Goal: Transaction & Acquisition: Book appointment/travel/reservation

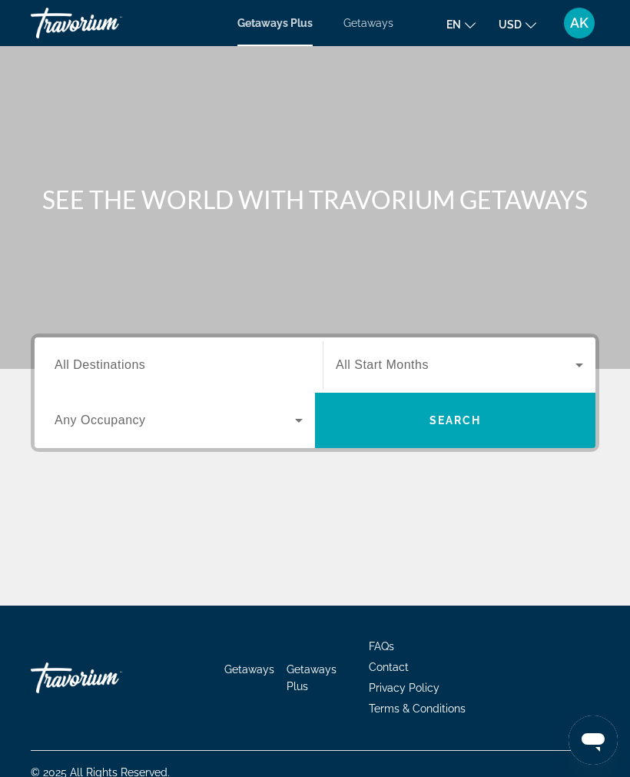
click at [307, 421] on icon "Search widget" at bounding box center [299, 420] width 18 height 18
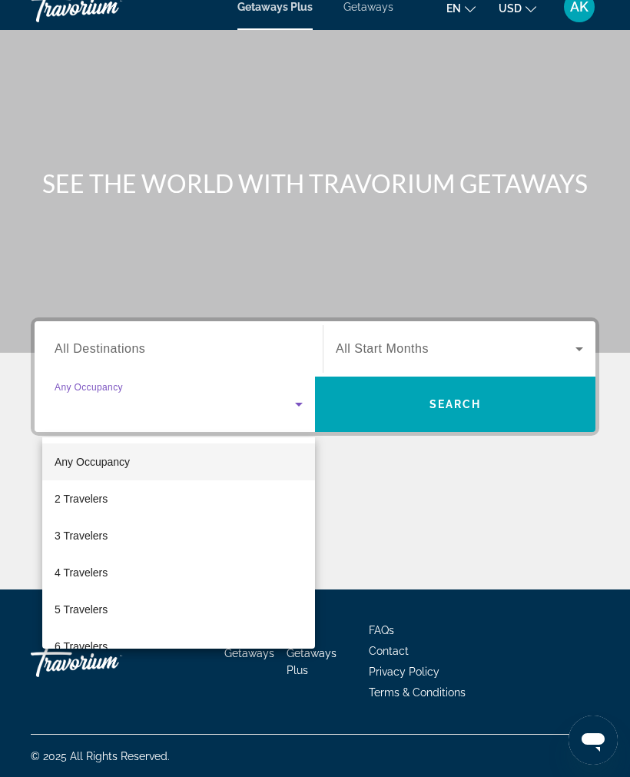
scroll to position [17, 0]
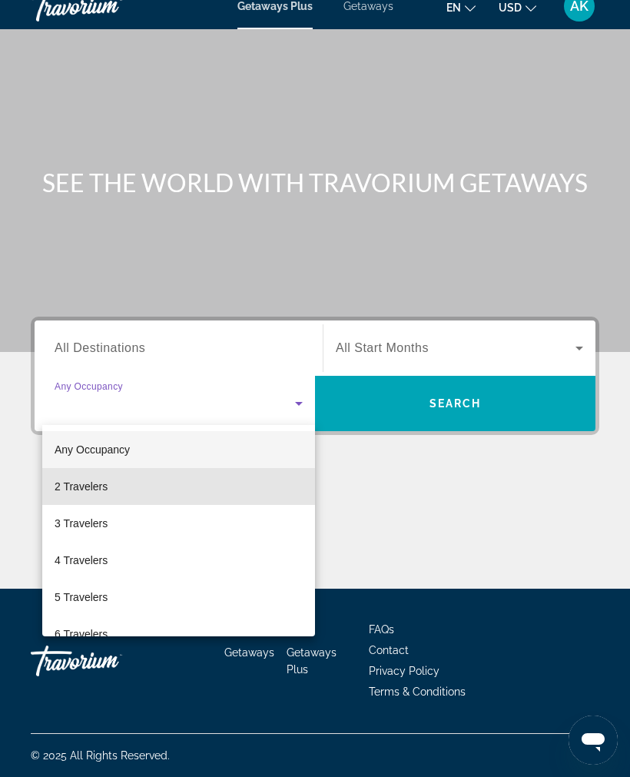
click at [118, 492] on mat-option "2 Travelers" at bounding box center [178, 486] width 273 height 37
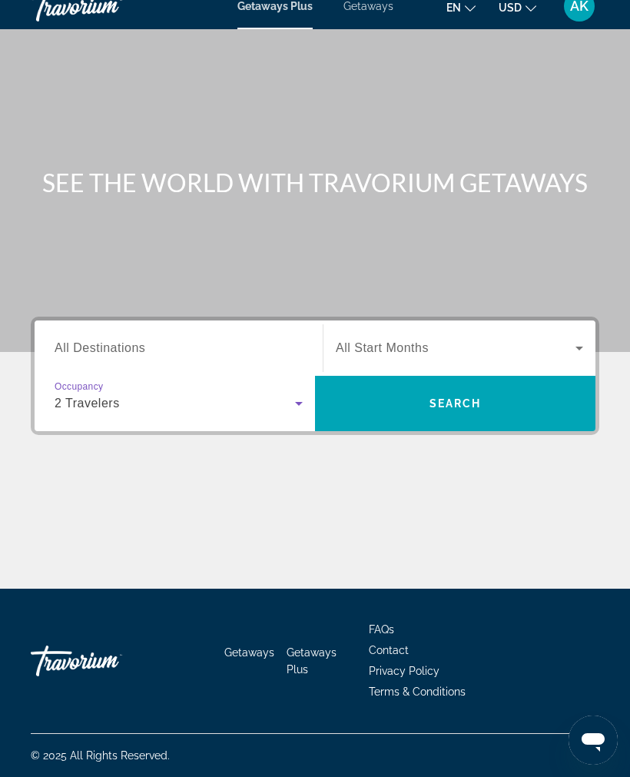
click at [575, 341] on icon "Search widget" at bounding box center [579, 348] width 18 height 18
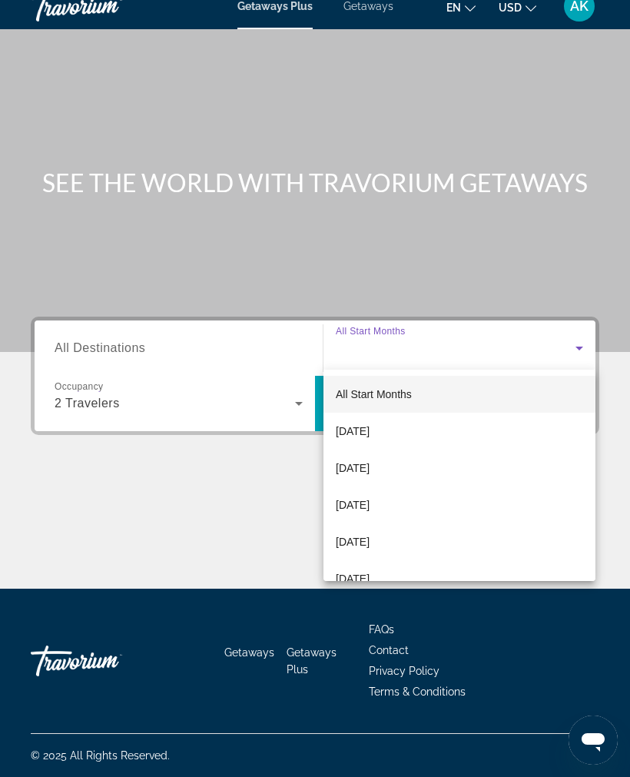
click at [271, 533] on div at bounding box center [315, 388] width 630 height 777
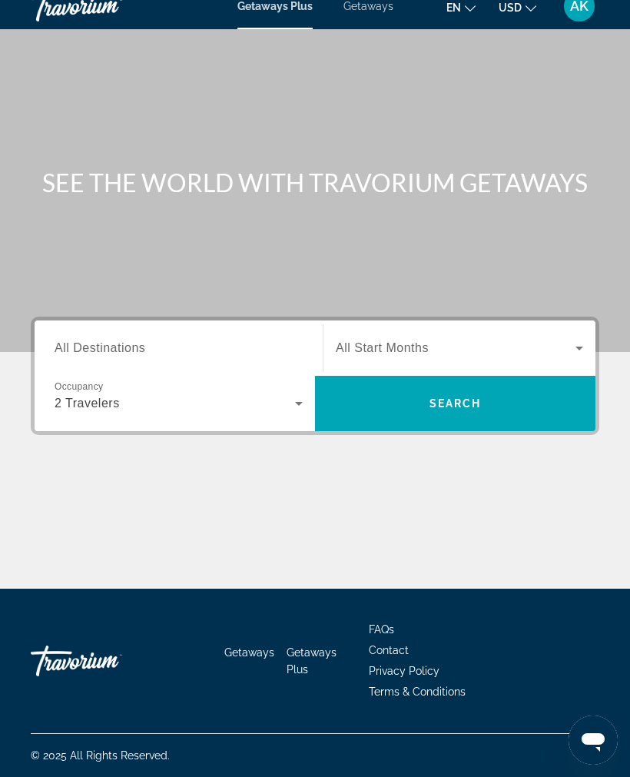
click at [444, 403] on span "Search" at bounding box center [456, 403] width 52 height 12
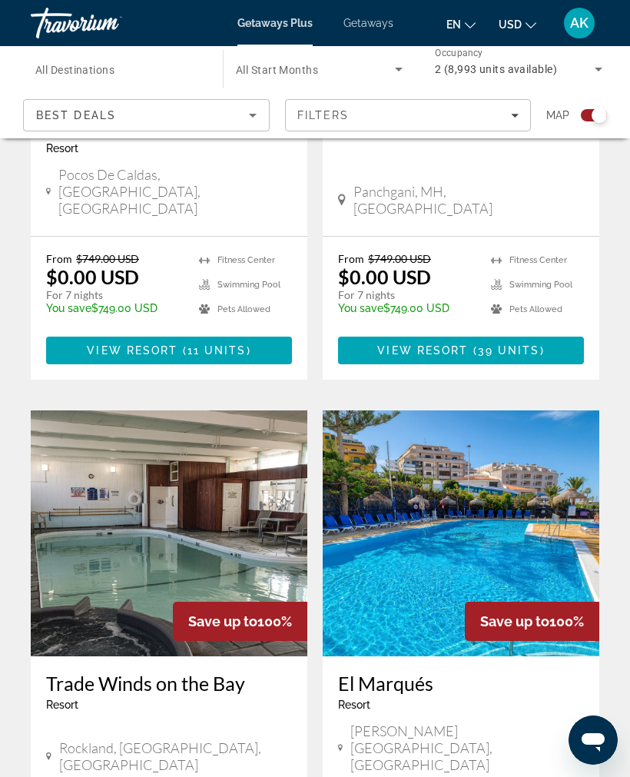
scroll to position [1262, 0]
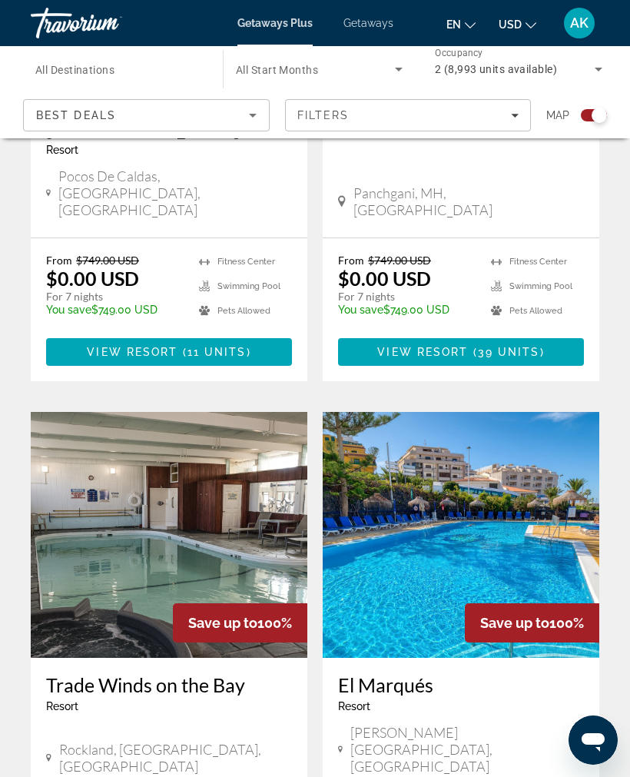
click at [253, 109] on icon "Sort by" at bounding box center [253, 115] width 18 height 18
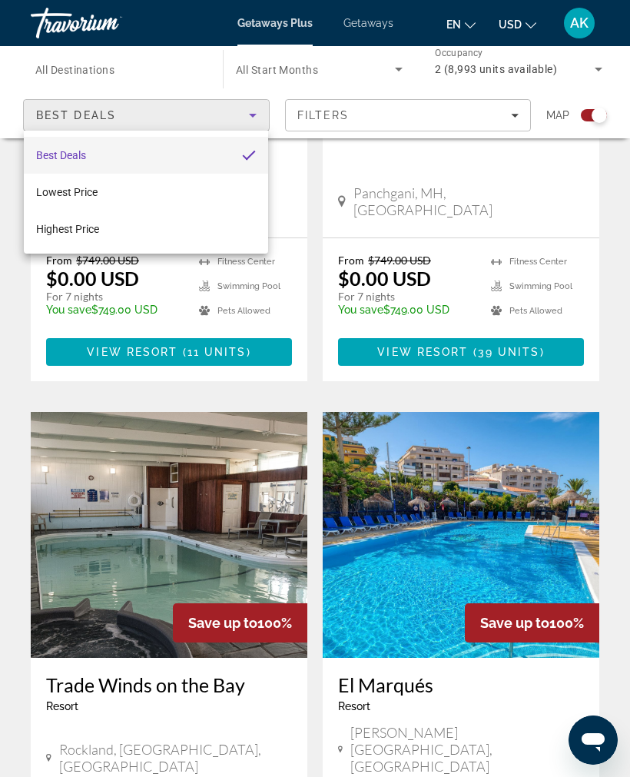
click at [501, 111] on div at bounding box center [315, 388] width 630 height 777
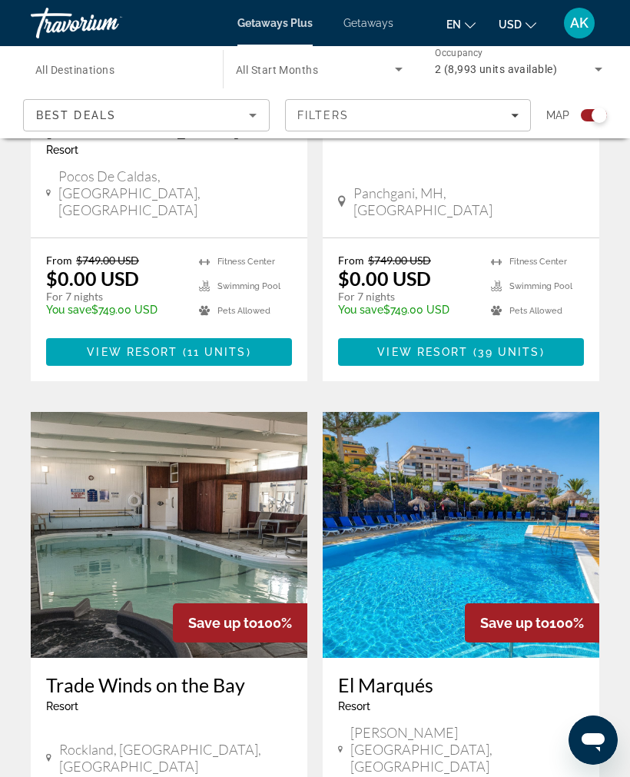
click at [516, 114] on icon "Filters" at bounding box center [515, 115] width 8 height 8
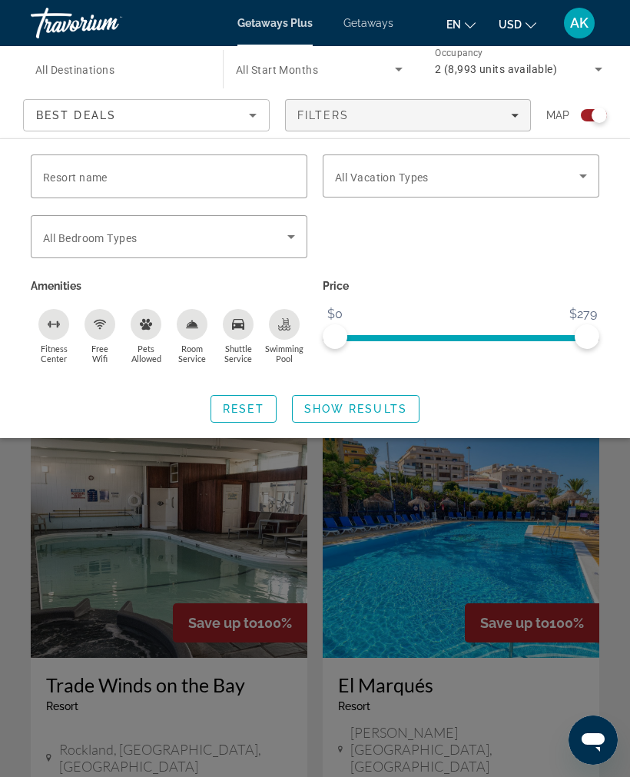
click at [589, 181] on icon "Search widget" at bounding box center [583, 176] width 18 height 18
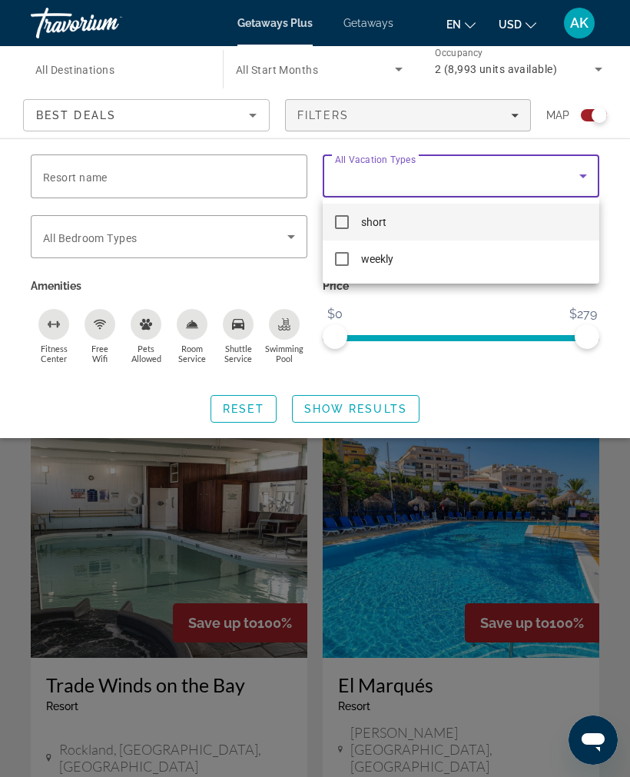
click at [581, 174] on div at bounding box center [315, 388] width 630 height 777
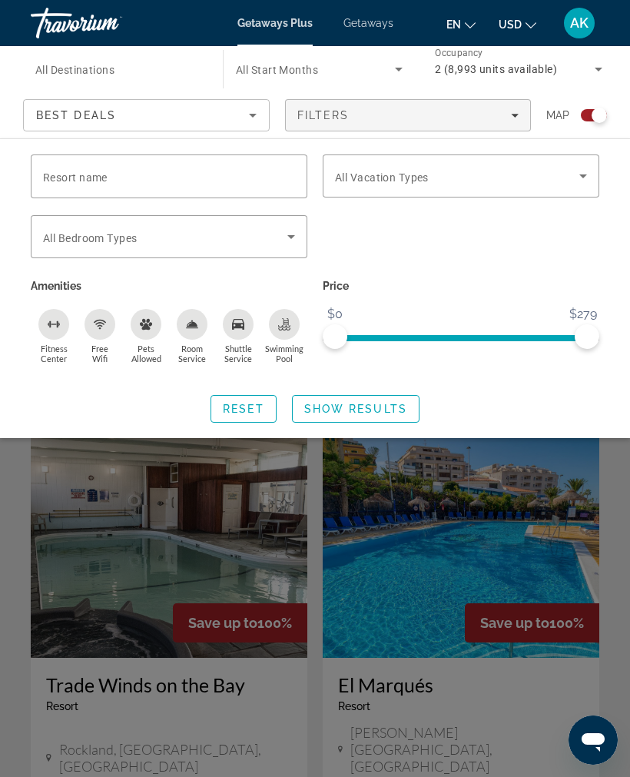
click at [181, 74] on input "Destination All Destinations" at bounding box center [119, 70] width 168 height 18
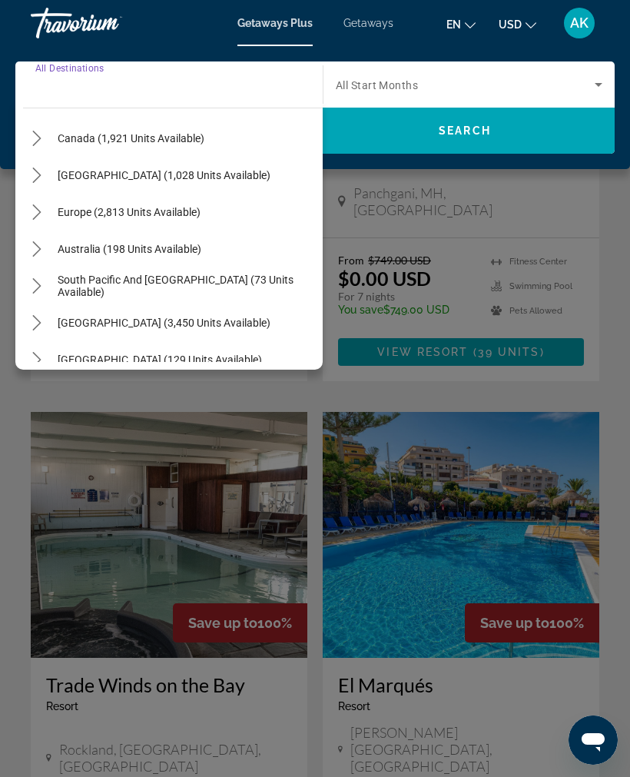
scroll to position [121, 0]
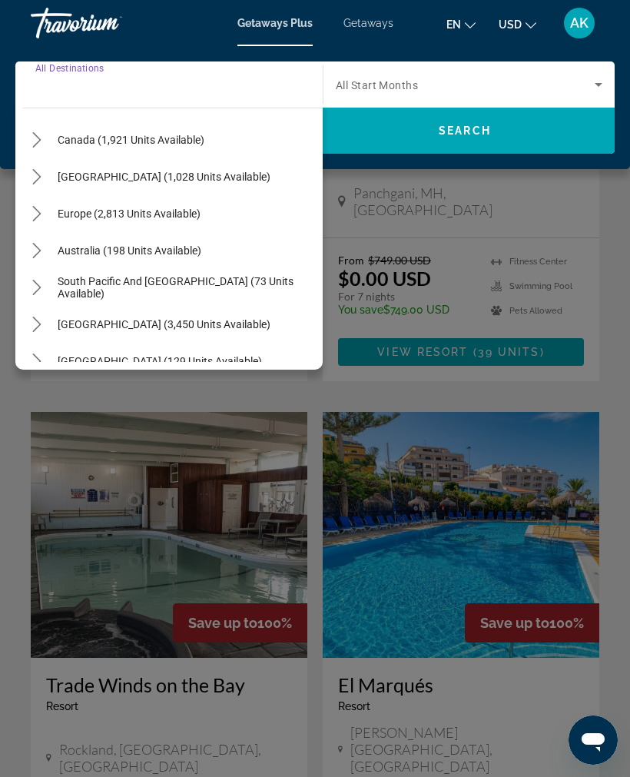
click at [36, 212] on icon "Toggle Europe (2,813 units available) submenu" at bounding box center [36, 213] width 15 height 15
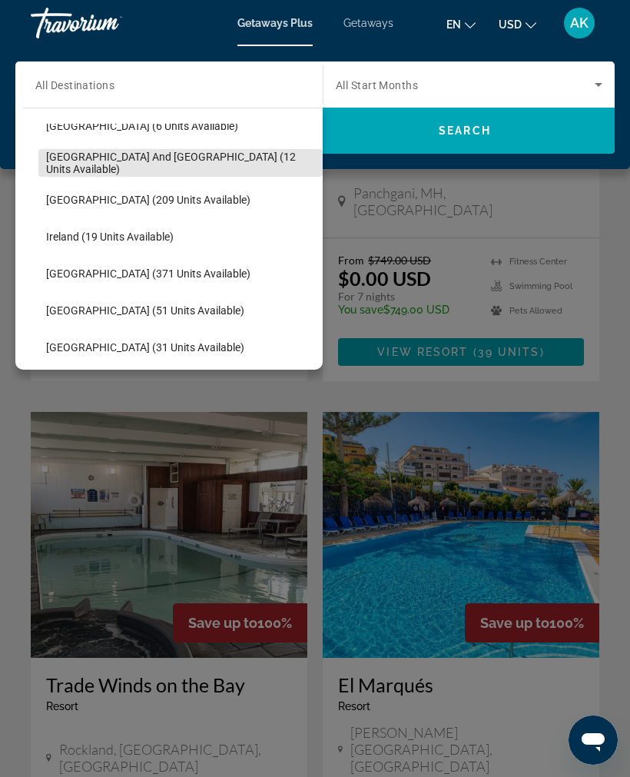
scroll to position [432, 0]
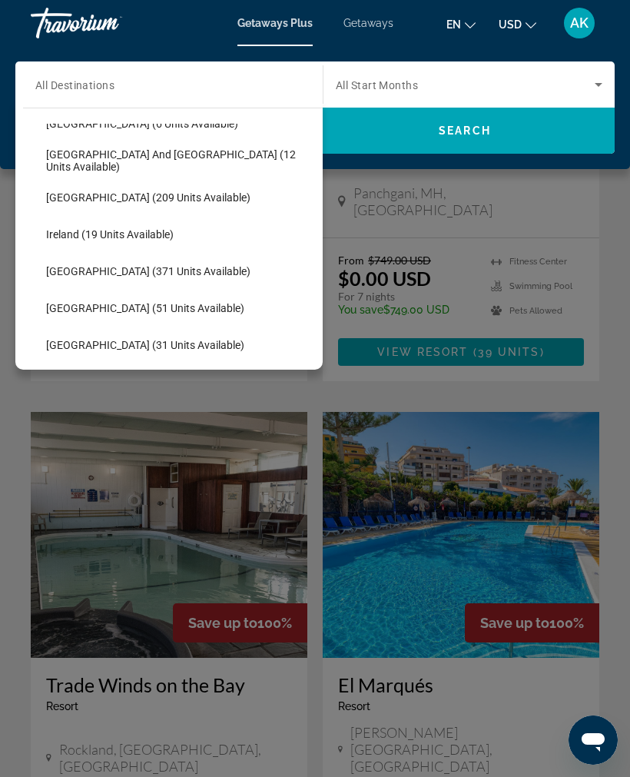
click at [131, 231] on span "Ireland (19 units available)" at bounding box center [110, 234] width 128 height 12
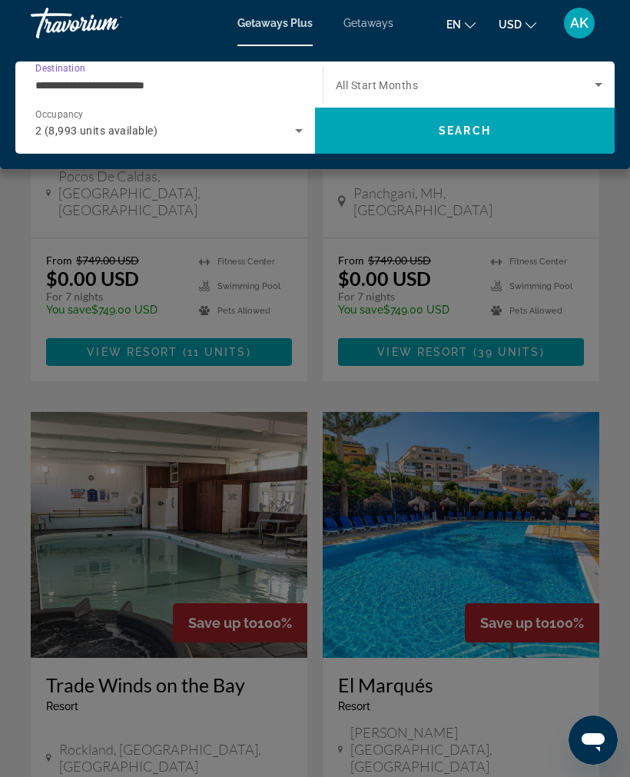
click at [450, 131] on span "Search" at bounding box center [465, 131] width 52 height 12
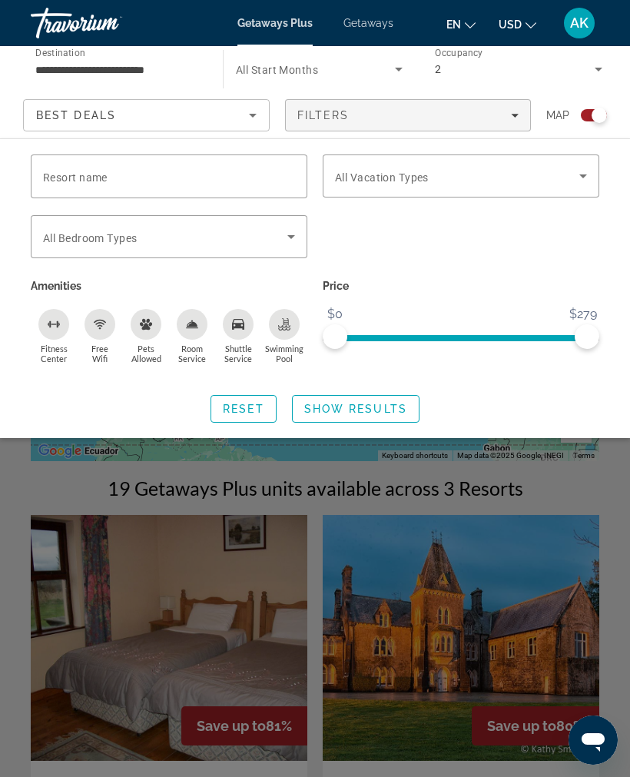
click at [513, 517] on div "Search widget" at bounding box center [315, 504] width 630 height 546
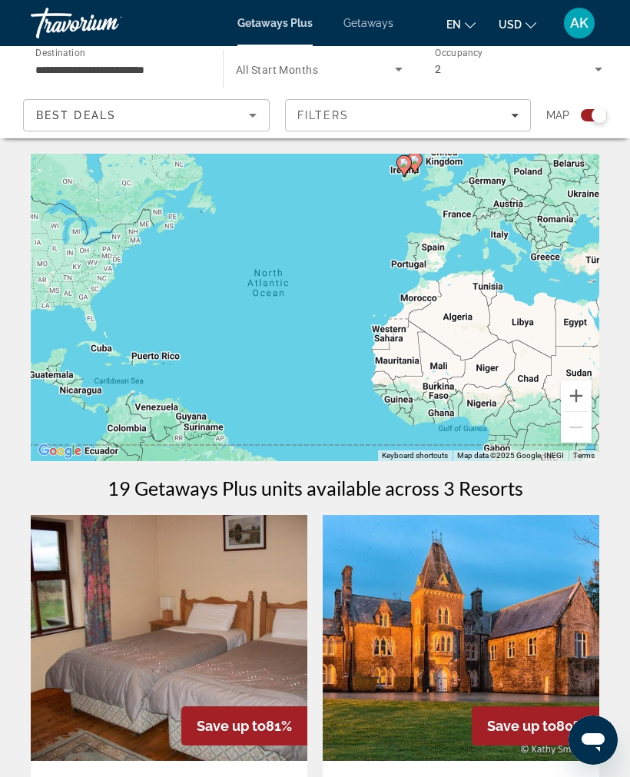
click at [183, 69] on input "**********" at bounding box center [119, 70] width 168 height 18
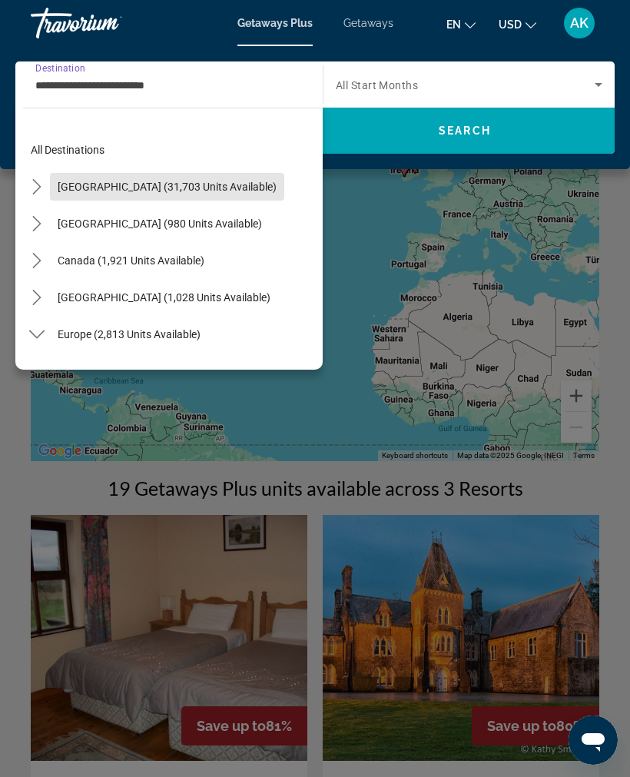
click at [186, 189] on span "[GEOGRAPHIC_DATA] (31,703 units available)" at bounding box center [167, 187] width 219 height 12
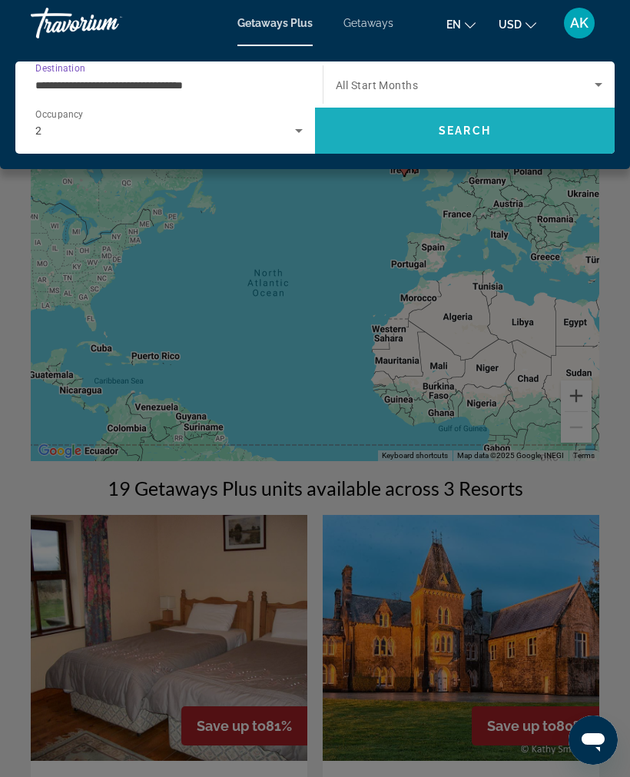
click at [486, 134] on span "Search" at bounding box center [465, 131] width 52 height 12
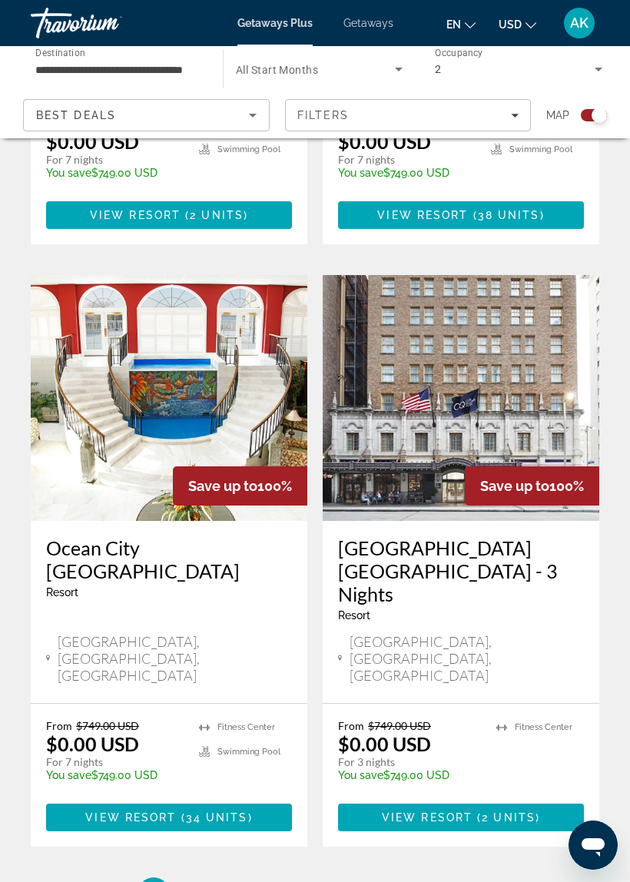
scroll to position [3116, 0]
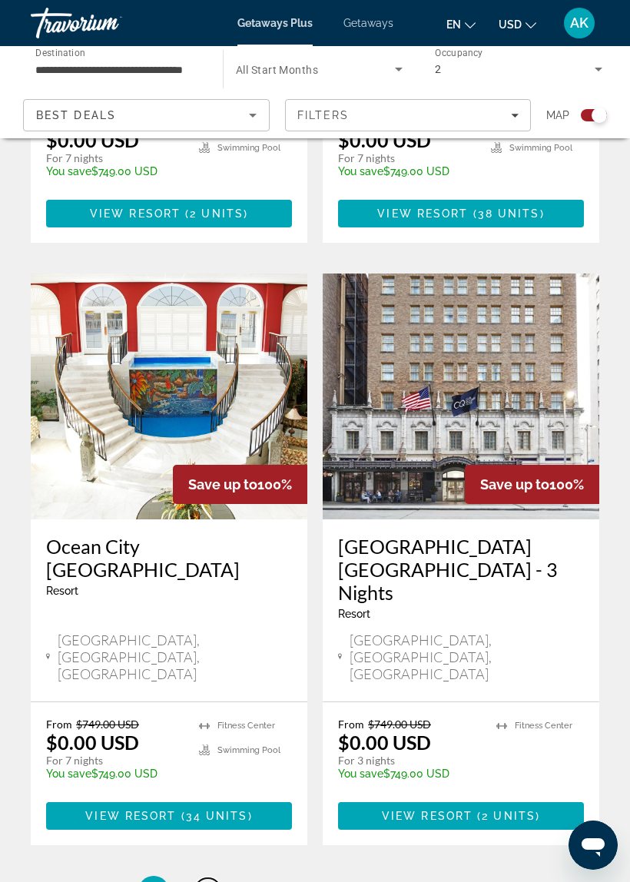
click at [211, 776] on span "2" at bounding box center [208, 891] width 8 height 17
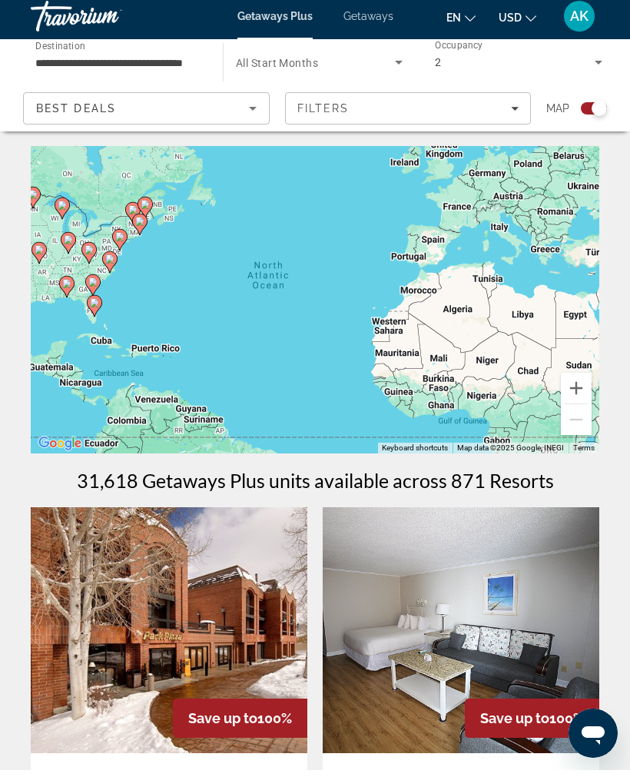
scroll to position [8, 0]
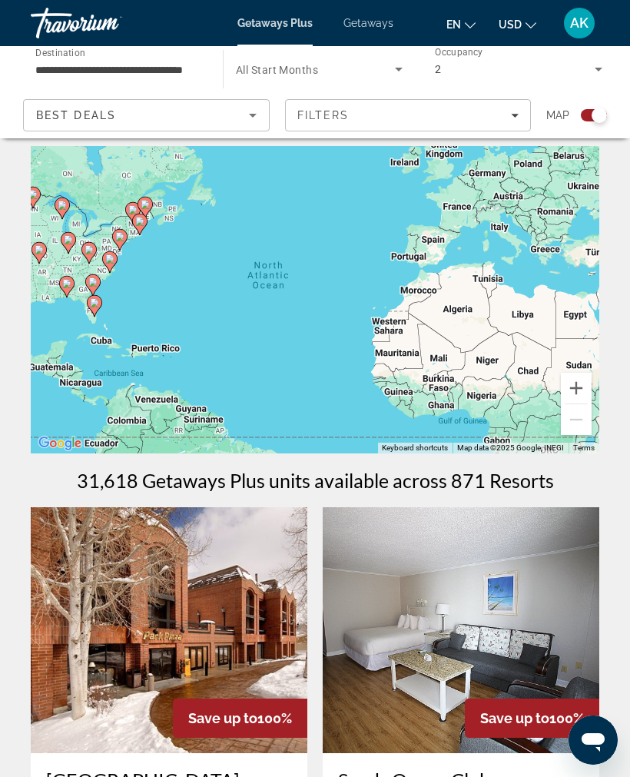
click at [138, 337] on div "To activate drag with keyboard, press Alt + Enter. Once in keyboard drag state,…" at bounding box center [315, 299] width 569 height 307
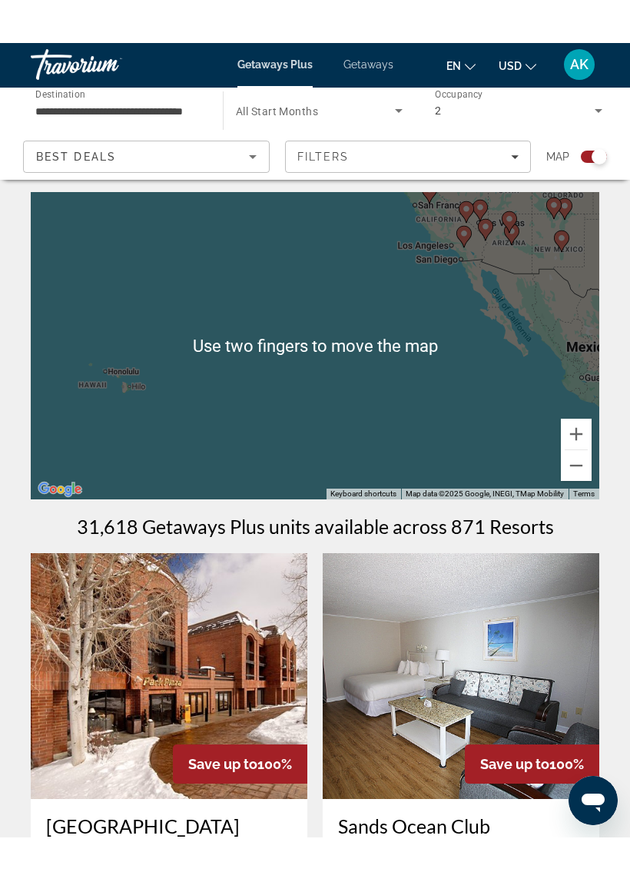
scroll to position [0, 0]
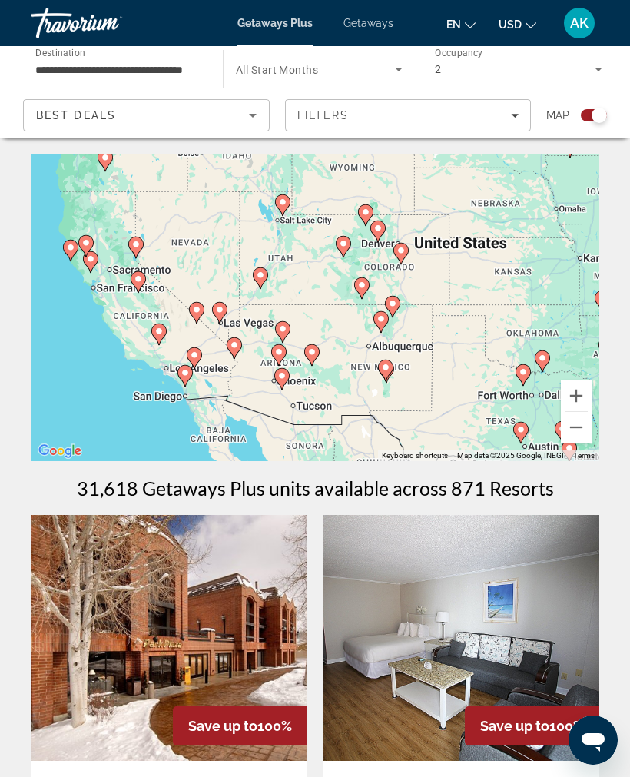
type input "**********"
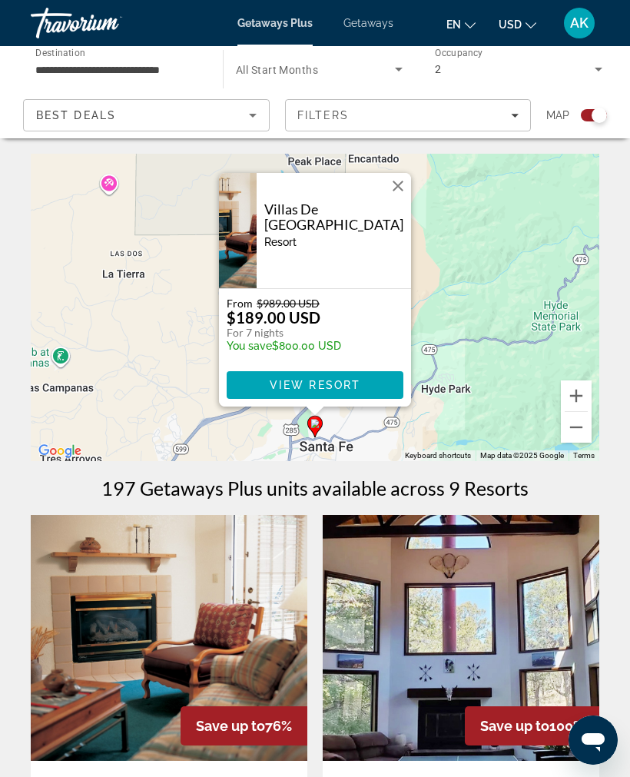
click at [394, 182] on button "Close" at bounding box center [398, 185] width 23 height 23
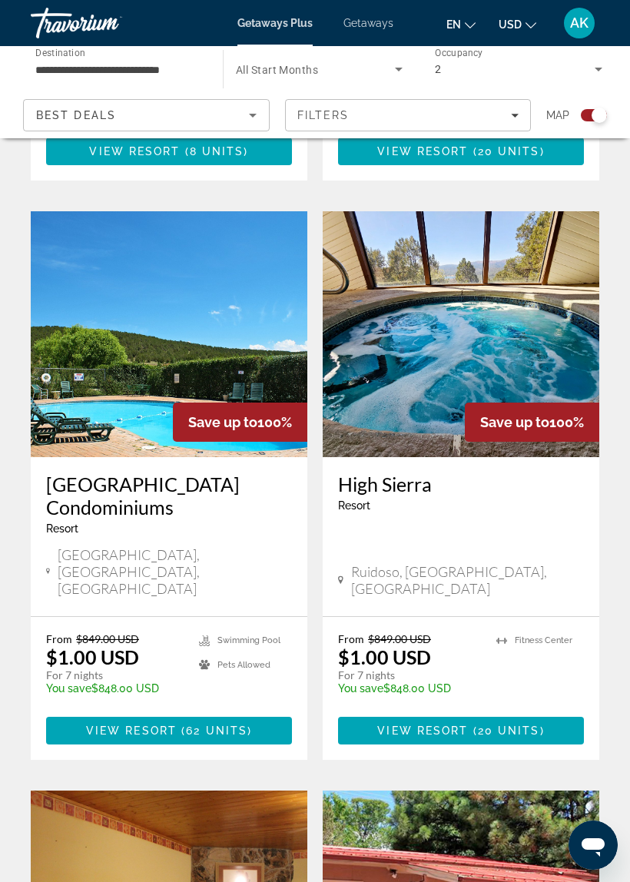
scroll to position [885, 0]
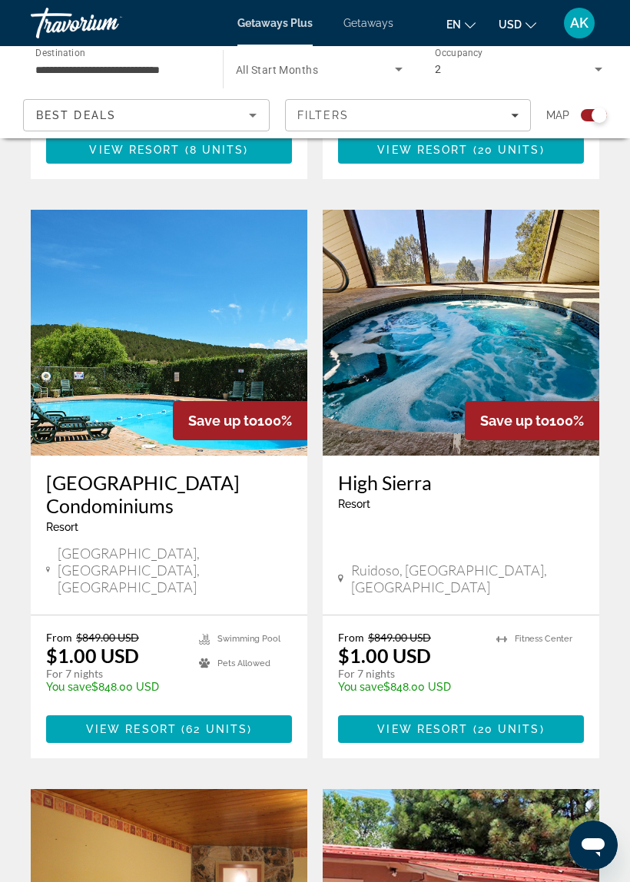
click at [489, 723] on span "20 units" at bounding box center [509, 729] width 62 height 12
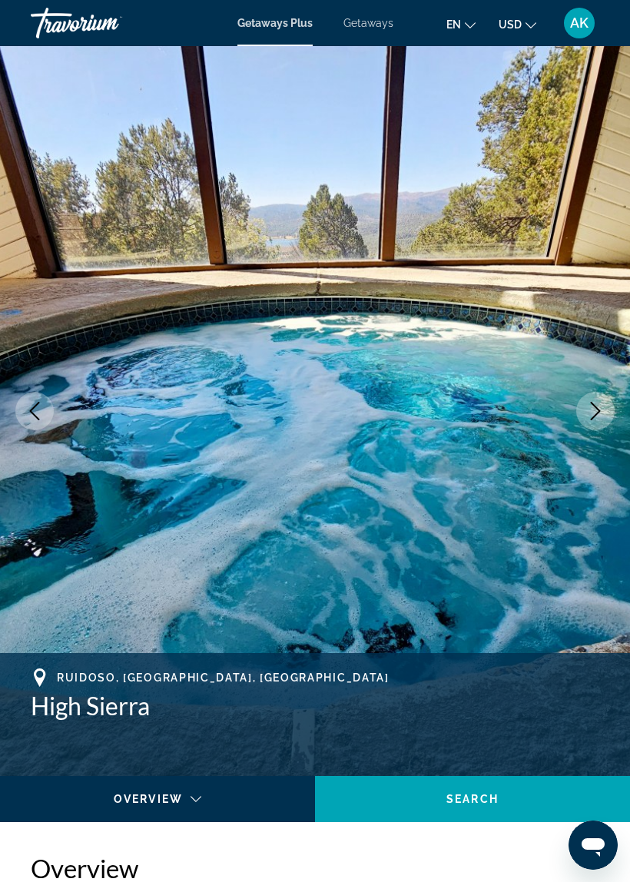
click at [596, 408] on icon "Next image" at bounding box center [595, 411] width 18 height 18
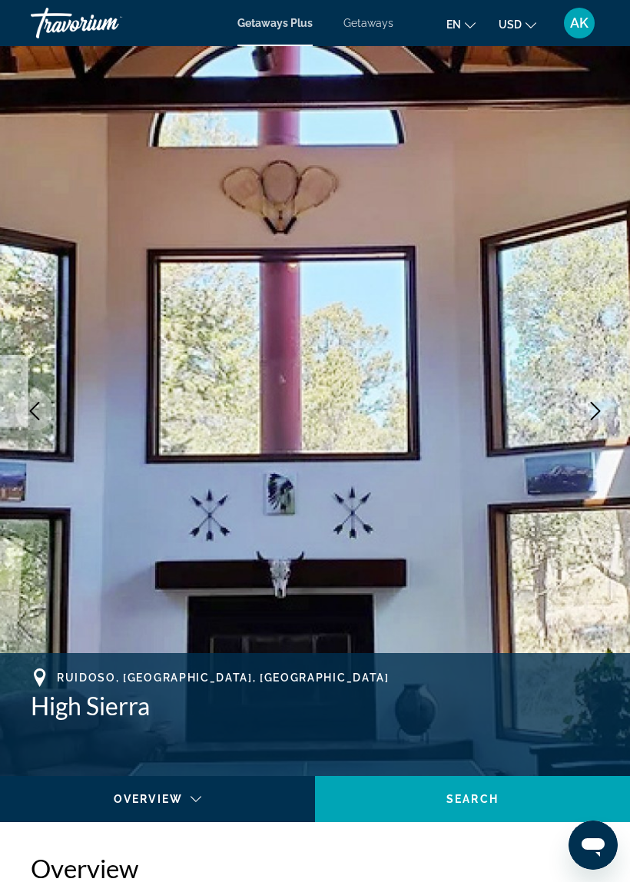
click at [141, 675] on span "Ruidoso, [GEOGRAPHIC_DATA], [GEOGRAPHIC_DATA]" at bounding box center [223, 678] width 333 height 12
click at [42, 674] on icon "Main content" at bounding box center [40, 678] width 18 height 18
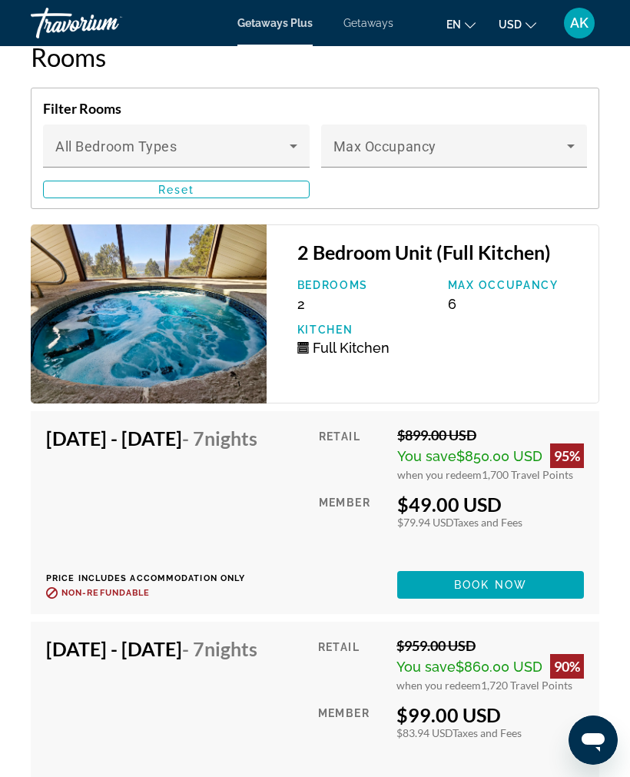
scroll to position [3212, 0]
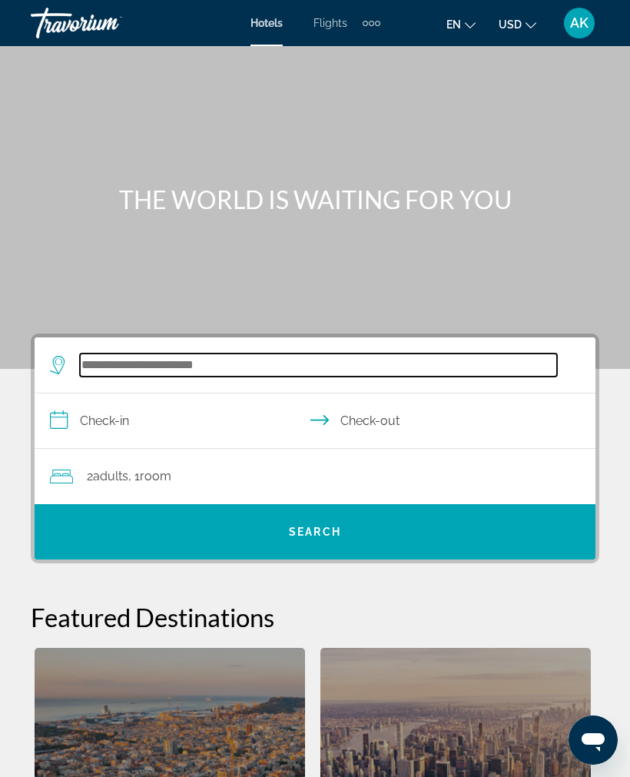
click at [214, 363] on input "Search hotel destination" at bounding box center [318, 365] width 477 height 23
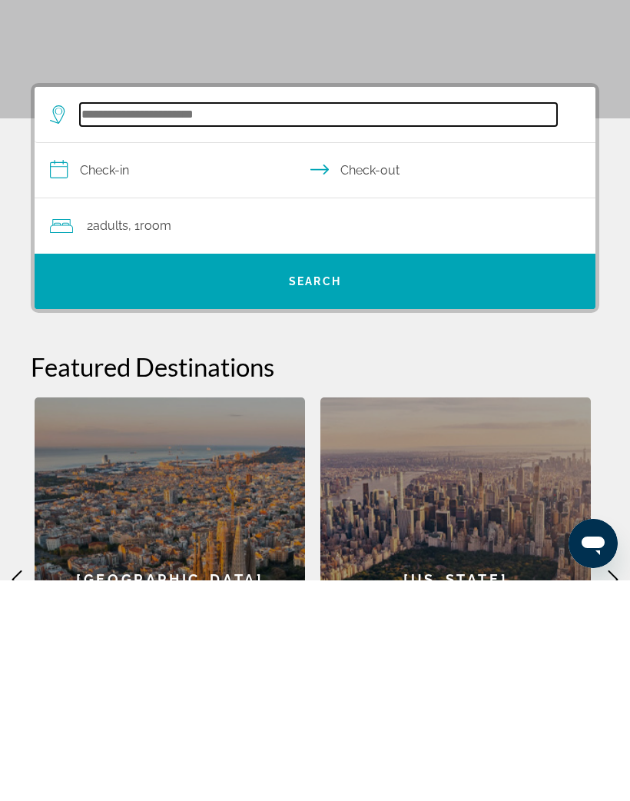
scroll to position [63, 0]
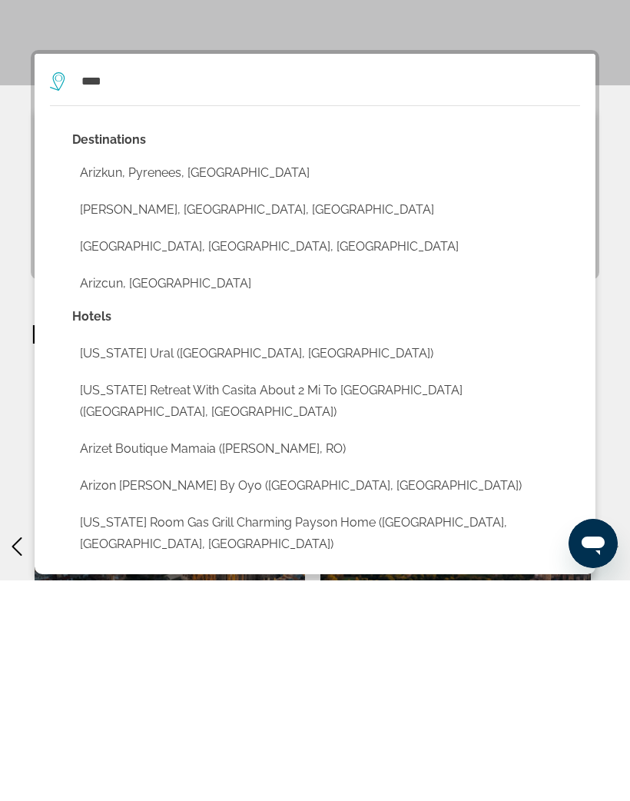
click at [195, 416] on button "[PERSON_NAME], [GEOGRAPHIC_DATA], [GEOGRAPHIC_DATA]" at bounding box center [326, 430] width 508 height 29
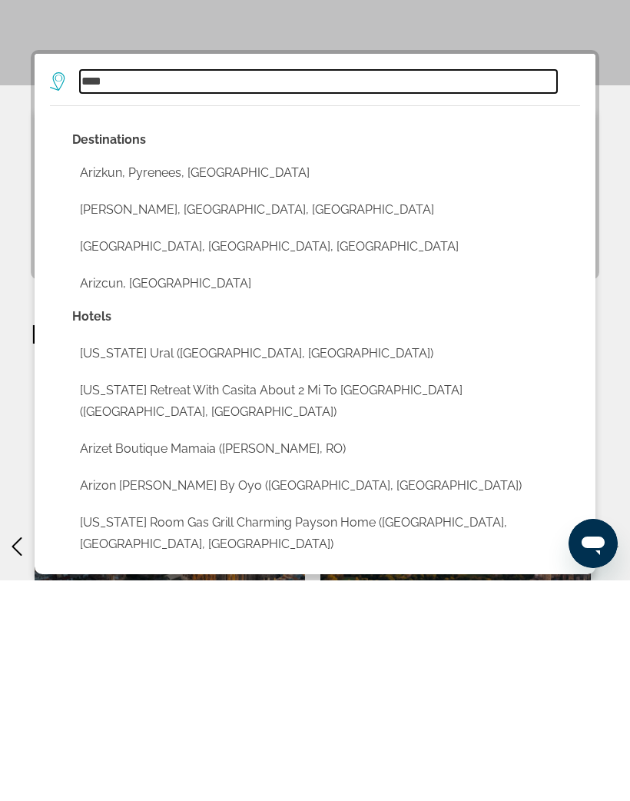
type input "**********"
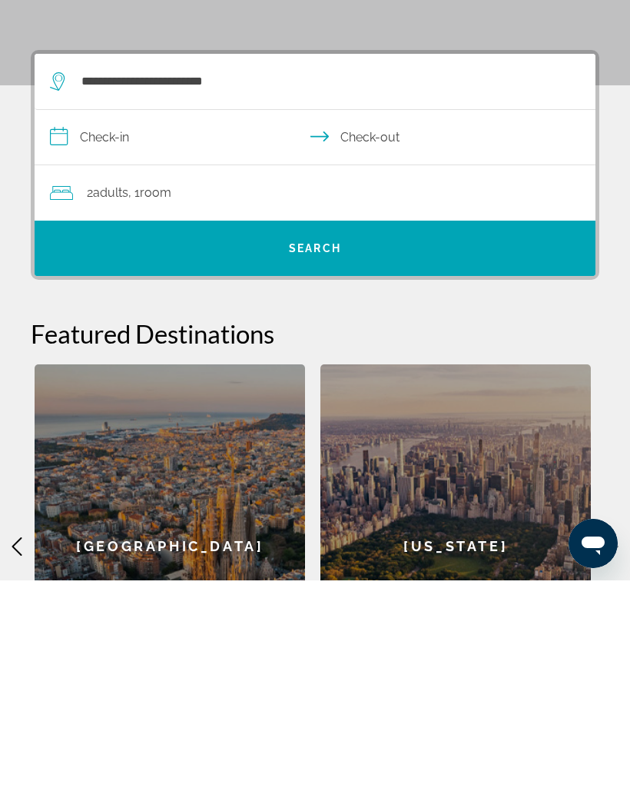
click at [135, 330] on input "**********" at bounding box center [318, 359] width 567 height 59
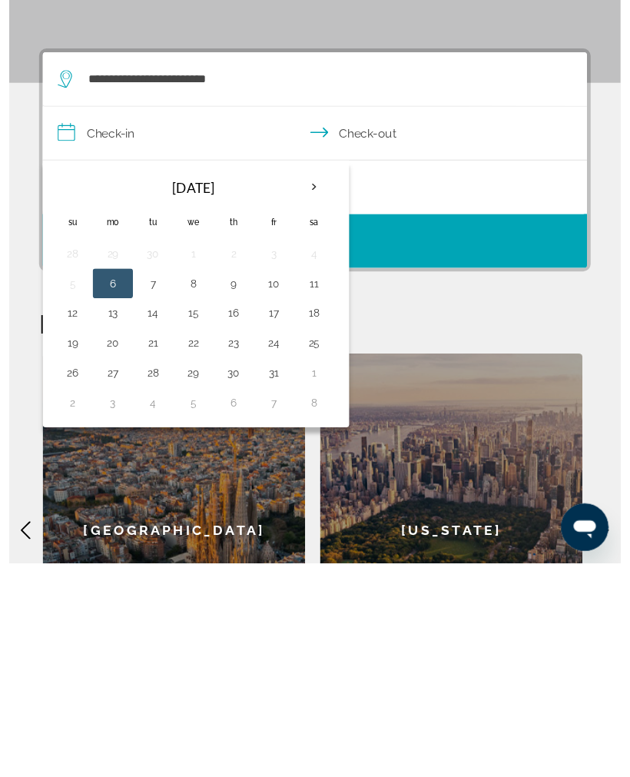
scroll to position [284, 0]
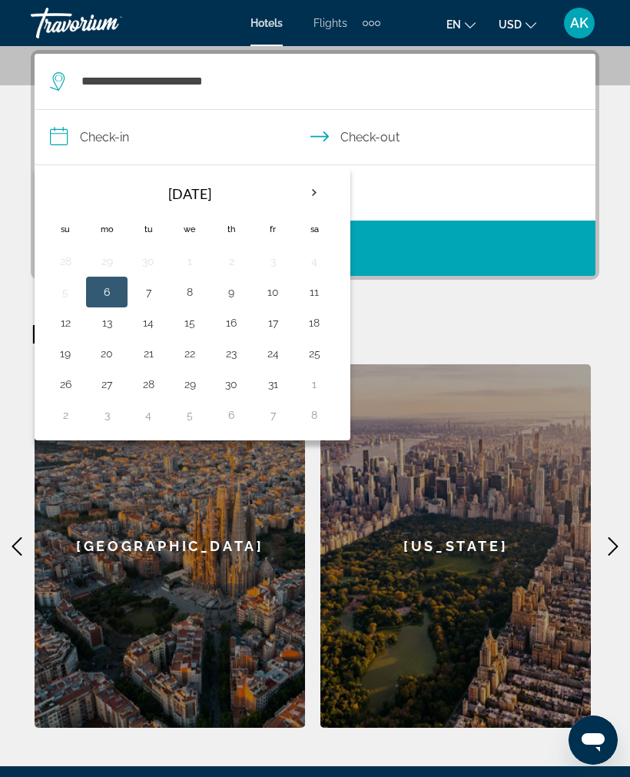
click at [317, 194] on th "Next month" at bounding box center [315, 193] width 42 height 34
click at [327, 192] on th "Next month" at bounding box center [315, 193] width 42 height 34
click at [319, 186] on th "Next month" at bounding box center [315, 193] width 42 height 34
click at [147, 291] on button "6" at bounding box center [148, 292] width 25 height 22
click at [314, 289] on button "10" at bounding box center [314, 292] width 25 height 22
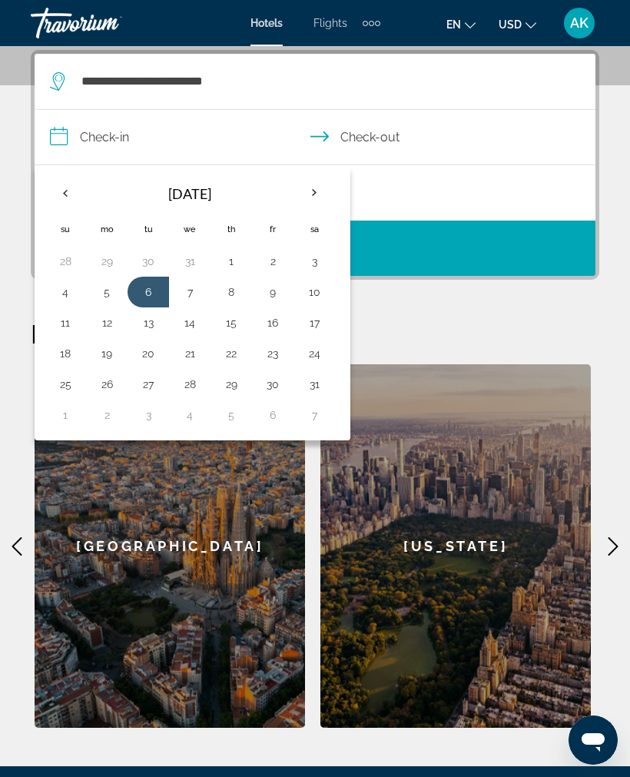
type input "**********"
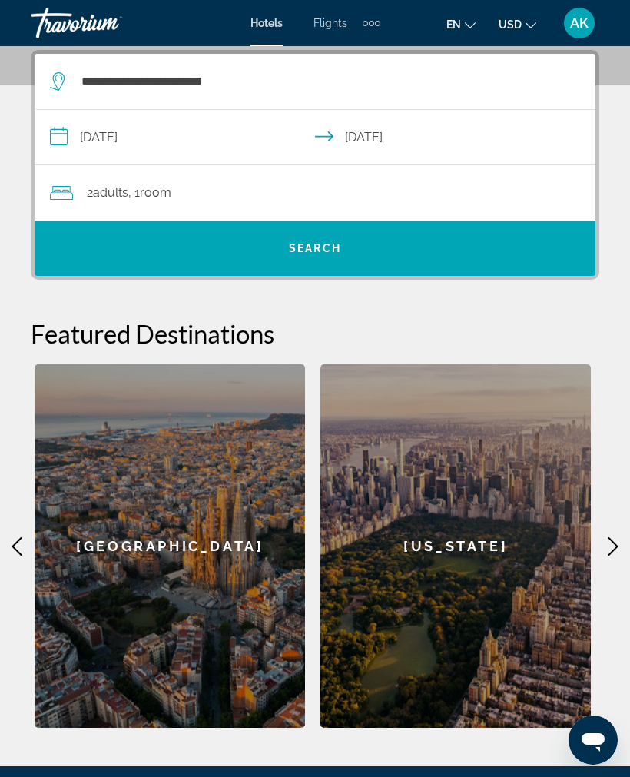
click at [391, 251] on span "Search" at bounding box center [315, 248] width 561 height 37
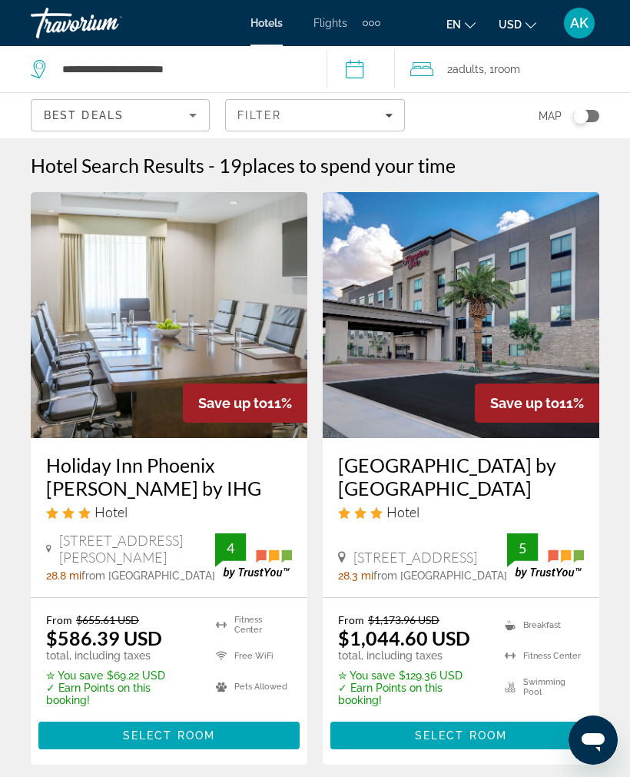
click at [333, 29] on span "Flights" at bounding box center [331, 23] width 34 height 12
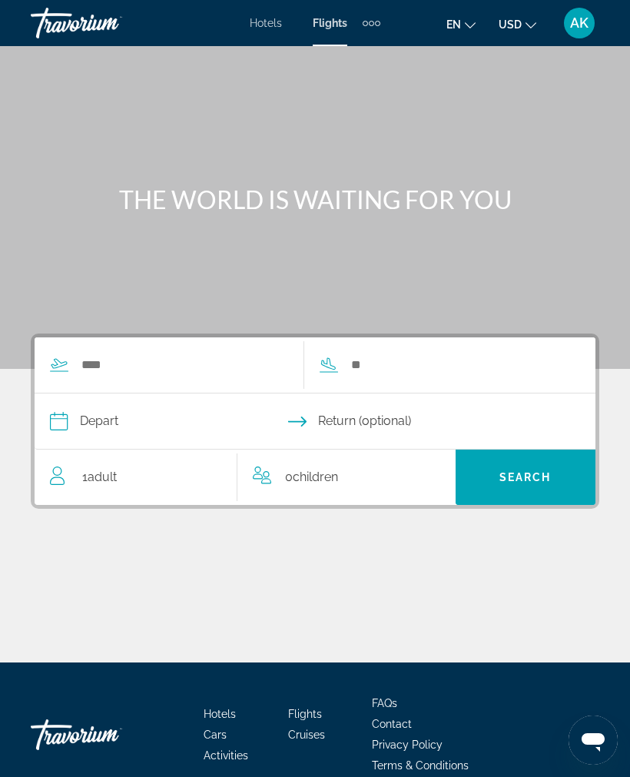
click at [76, 38] on div "Travorium" at bounding box center [108, 23] width 154 height 40
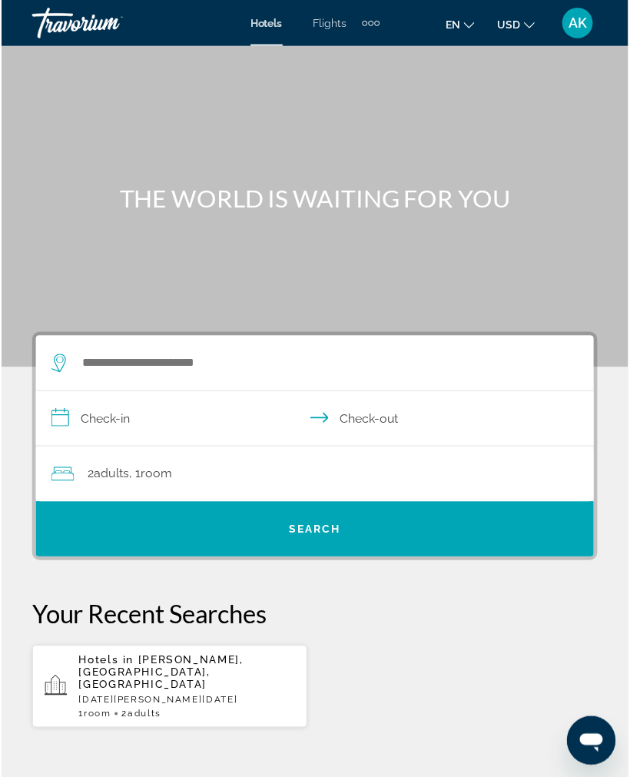
scroll to position [1, 0]
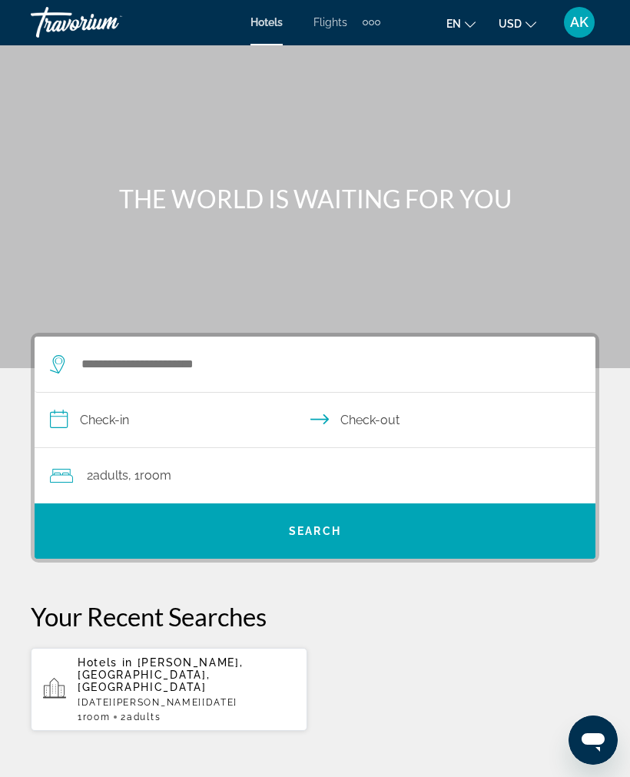
click at [77, 31] on div "Travorium" at bounding box center [108, 22] width 154 height 40
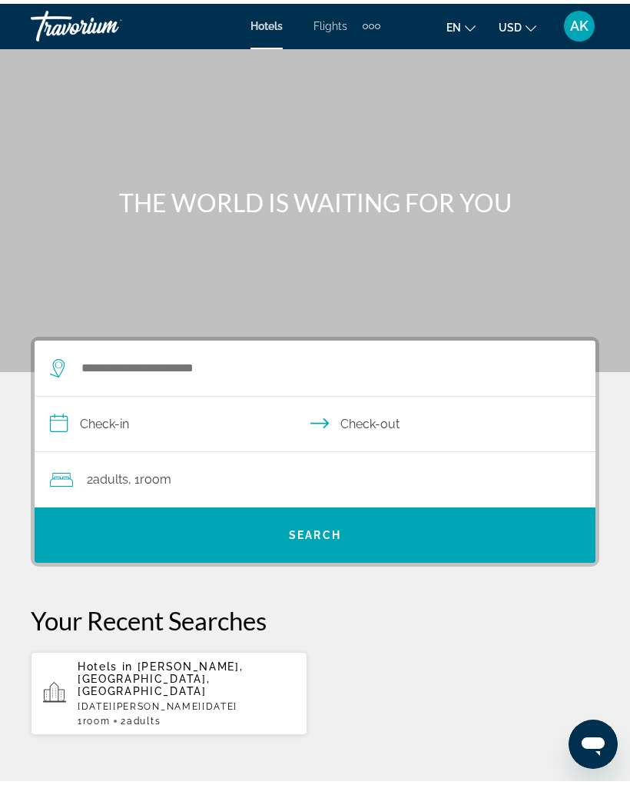
scroll to position [0, 0]
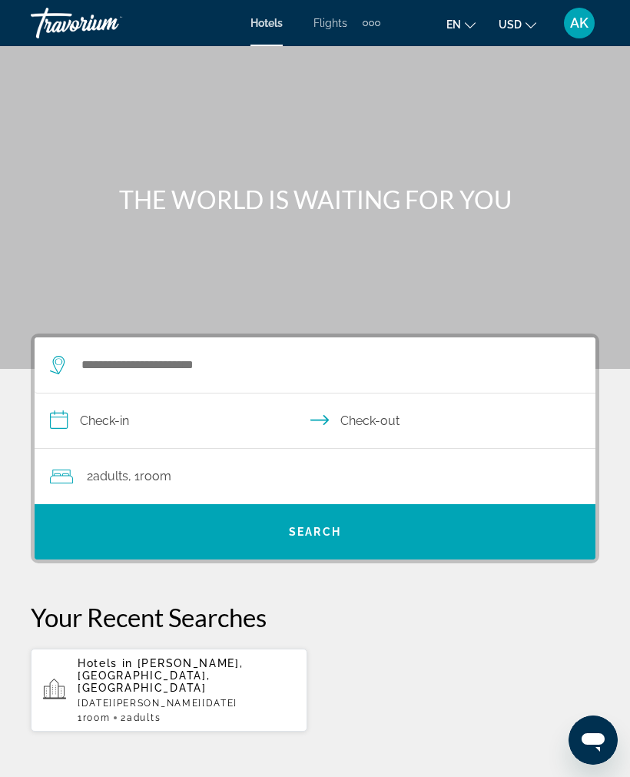
click at [565, 28] on div "AK" at bounding box center [579, 23] width 31 height 31
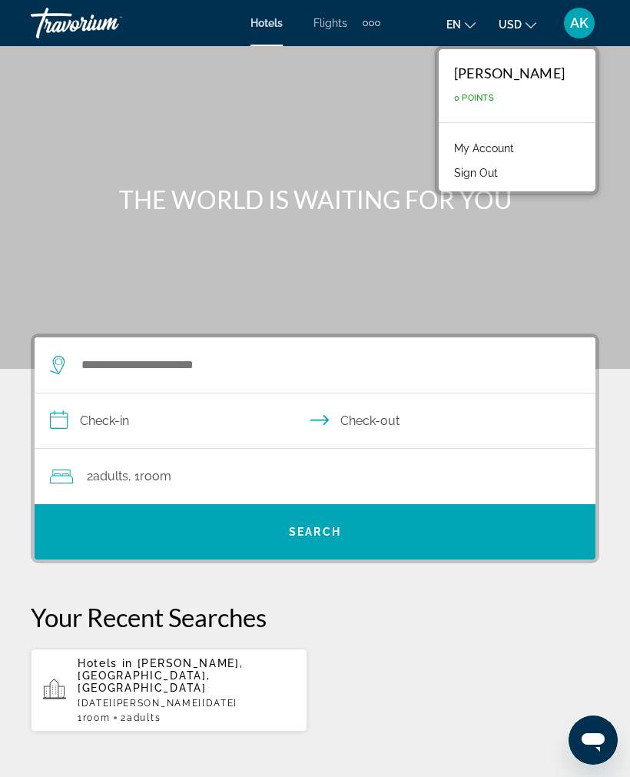
click at [66, 32] on div "Travorium" at bounding box center [108, 23] width 154 height 40
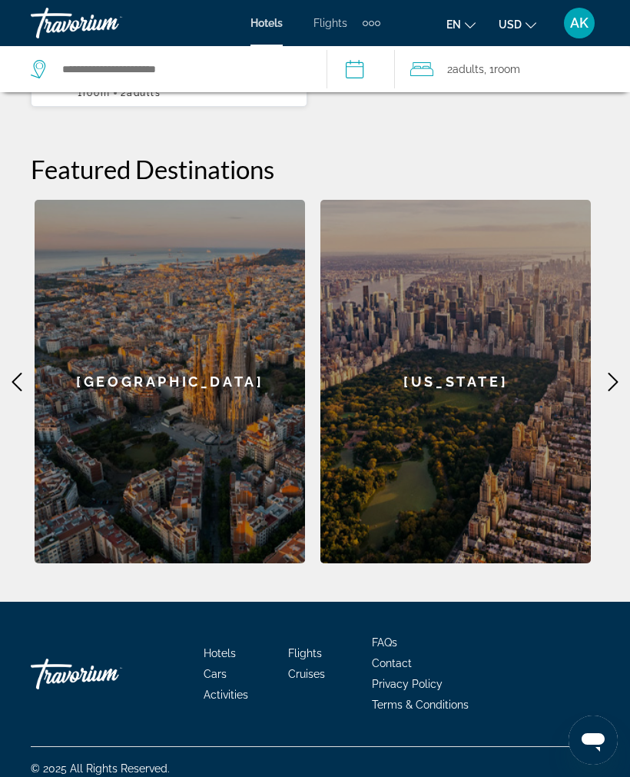
scroll to position [625, 0]
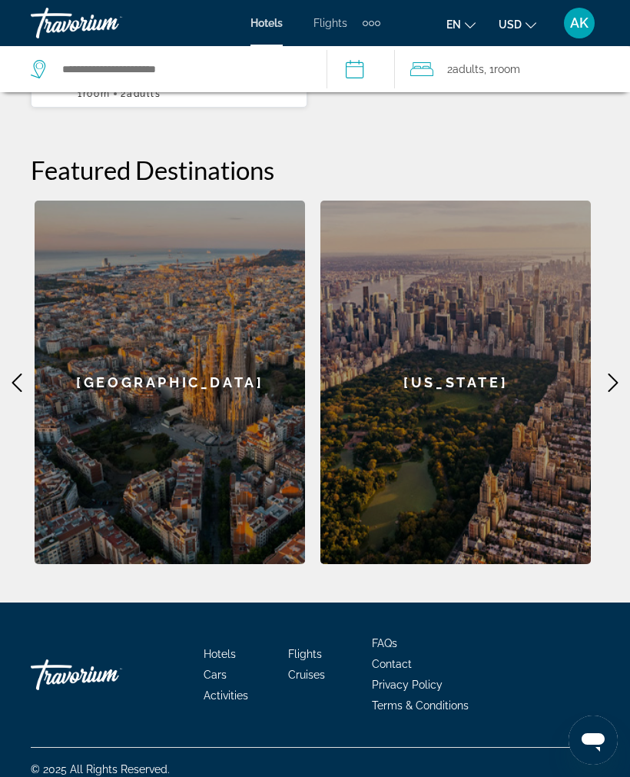
click at [616, 375] on icon "Main content" at bounding box center [613, 383] width 18 height 18
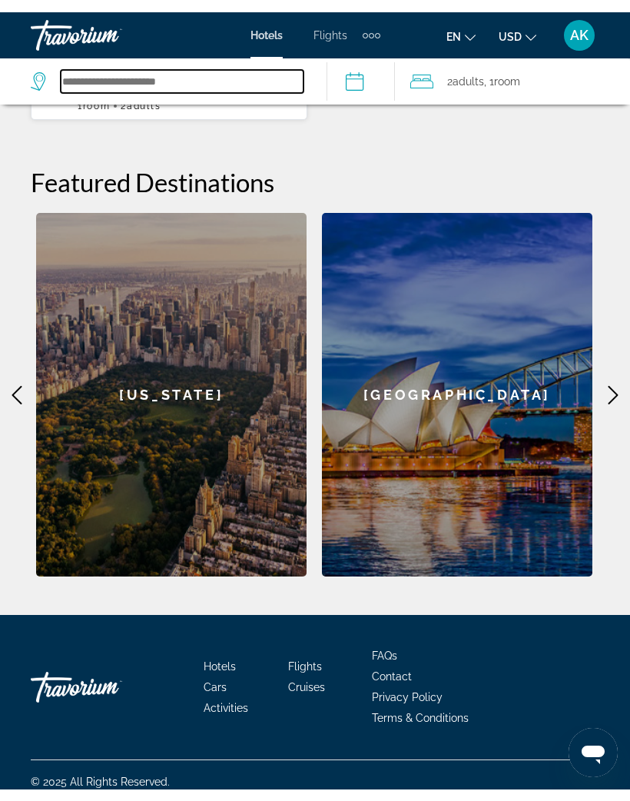
scroll to position [601, 0]
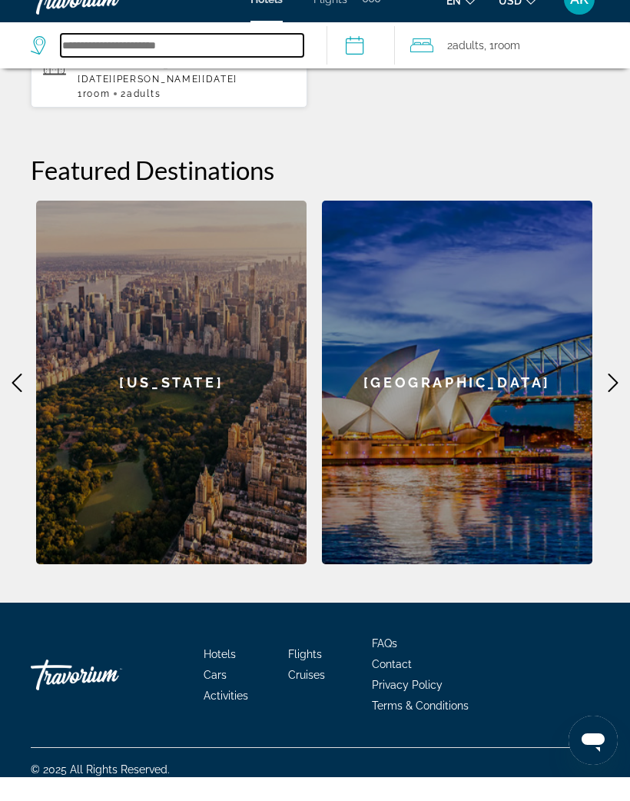
type input "*"
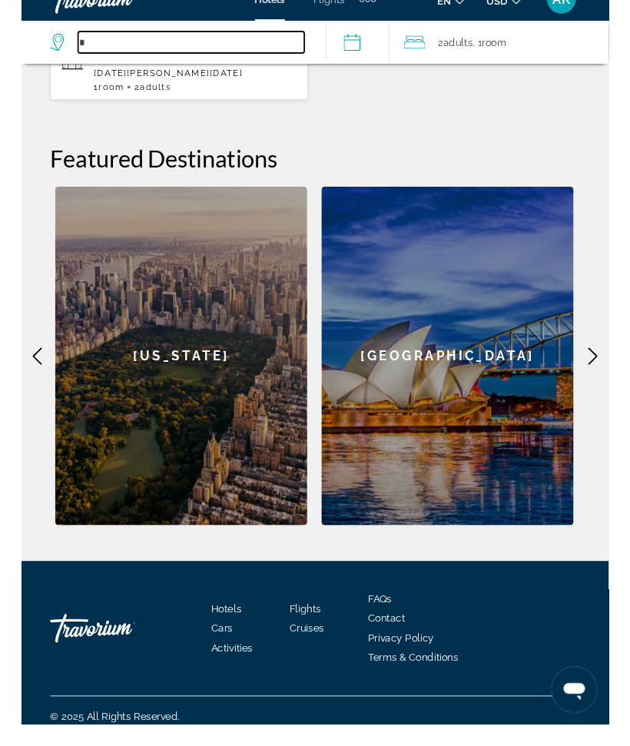
scroll to position [353, 0]
